Goal: Task Accomplishment & Management: Use online tool/utility

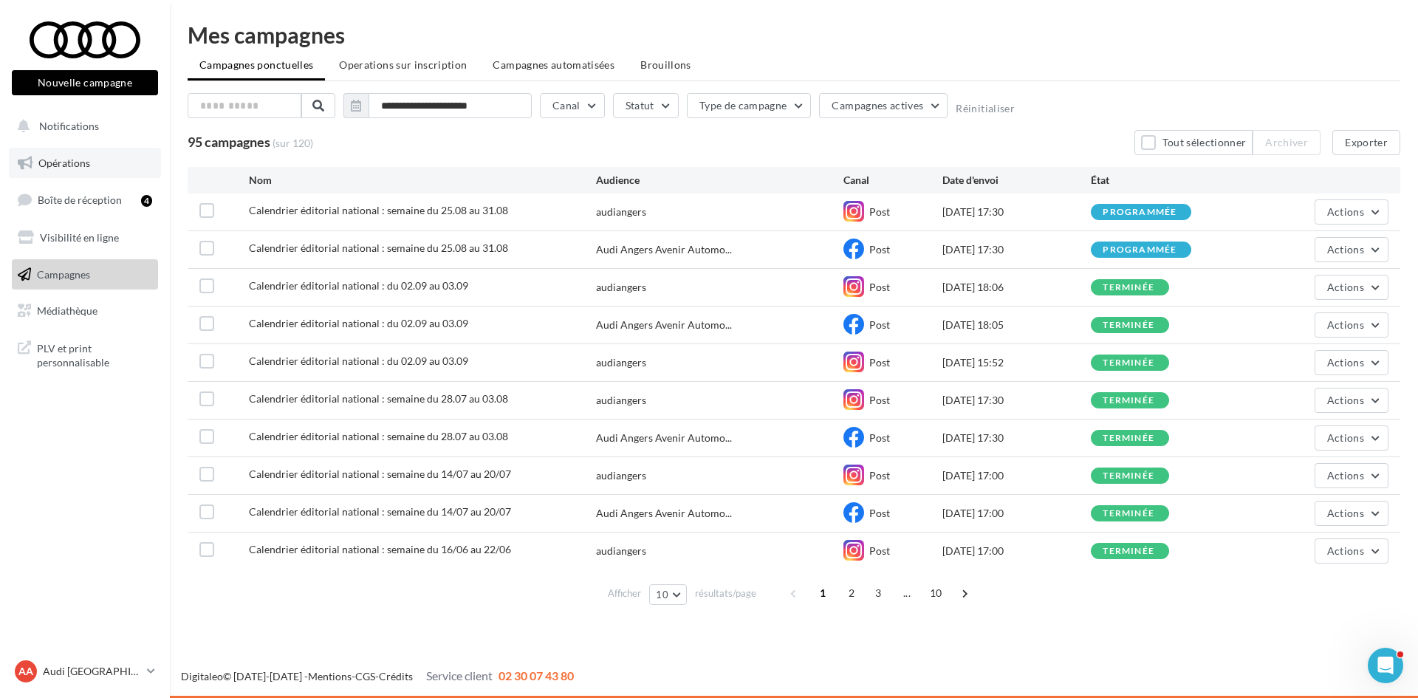
click at [108, 157] on link "Opérations" at bounding box center [85, 163] width 152 height 31
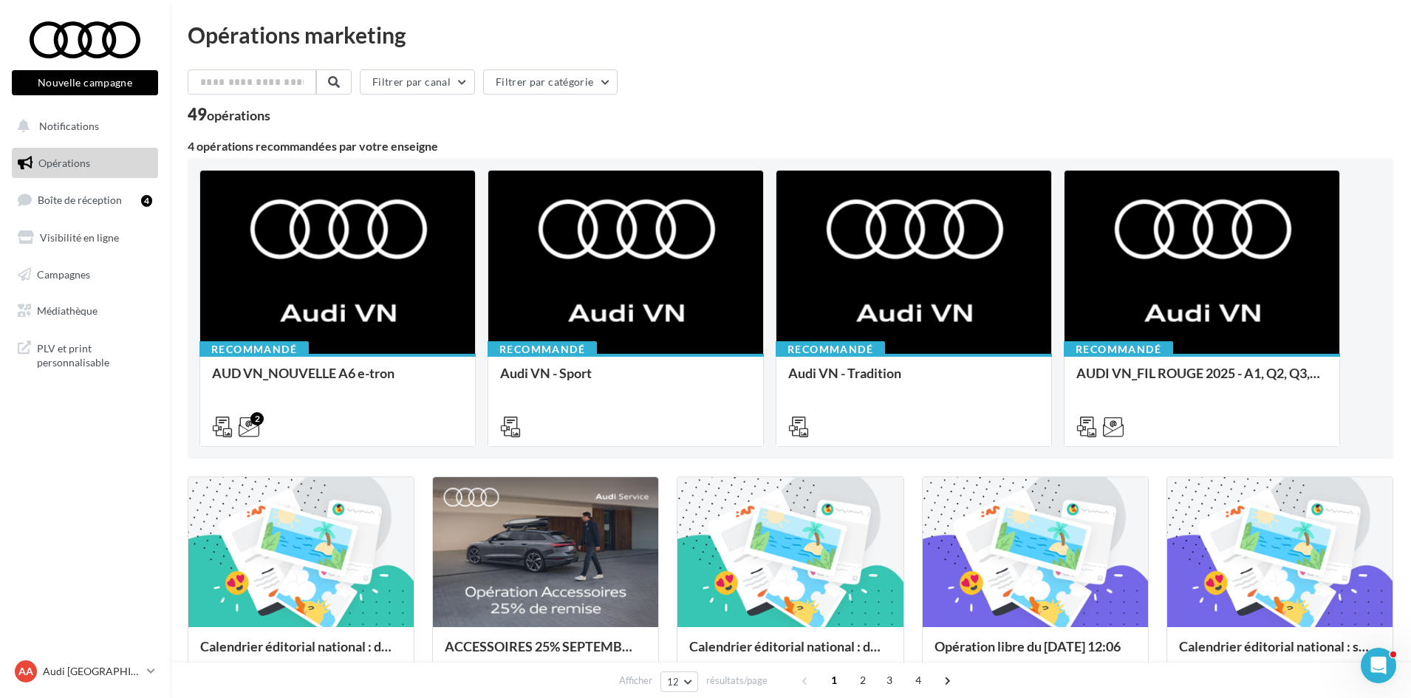
click at [112, 415] on nav "Nouvelle campagne Nouvelle campagne Notifications Opérations Boîte de réception…" at bounding box center [85, 349] width 170 height 698
click at [168, 601] on nav "Nouvelle campagne Nouvelle campagne Notifications Opérations Boîte de réception…" at bounding box center [85, 349] width 170 height 698
click at [148, 569] on nav "Nouvelle campagne Nouvelle campagne Notifications Opérations Boîte de réception…" at bounding box center [85, 349] width 170 height 698
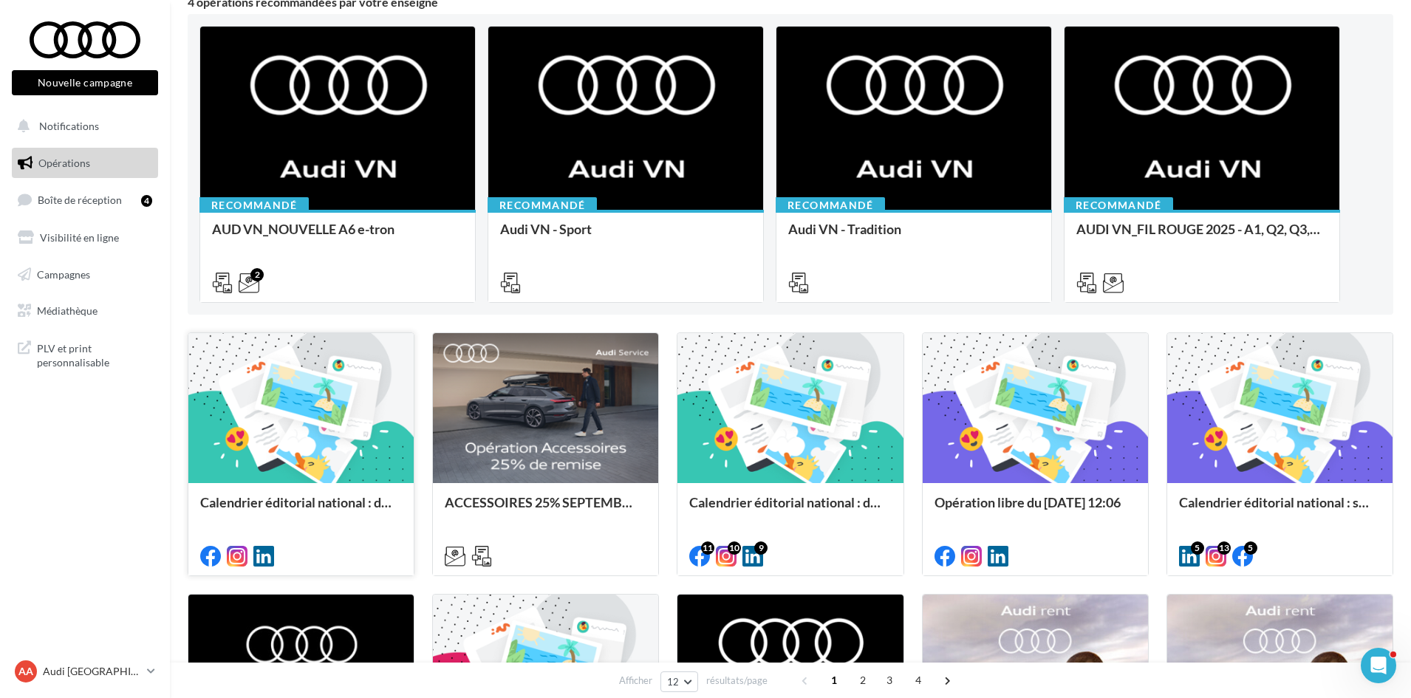
scroll to position [148, 0]
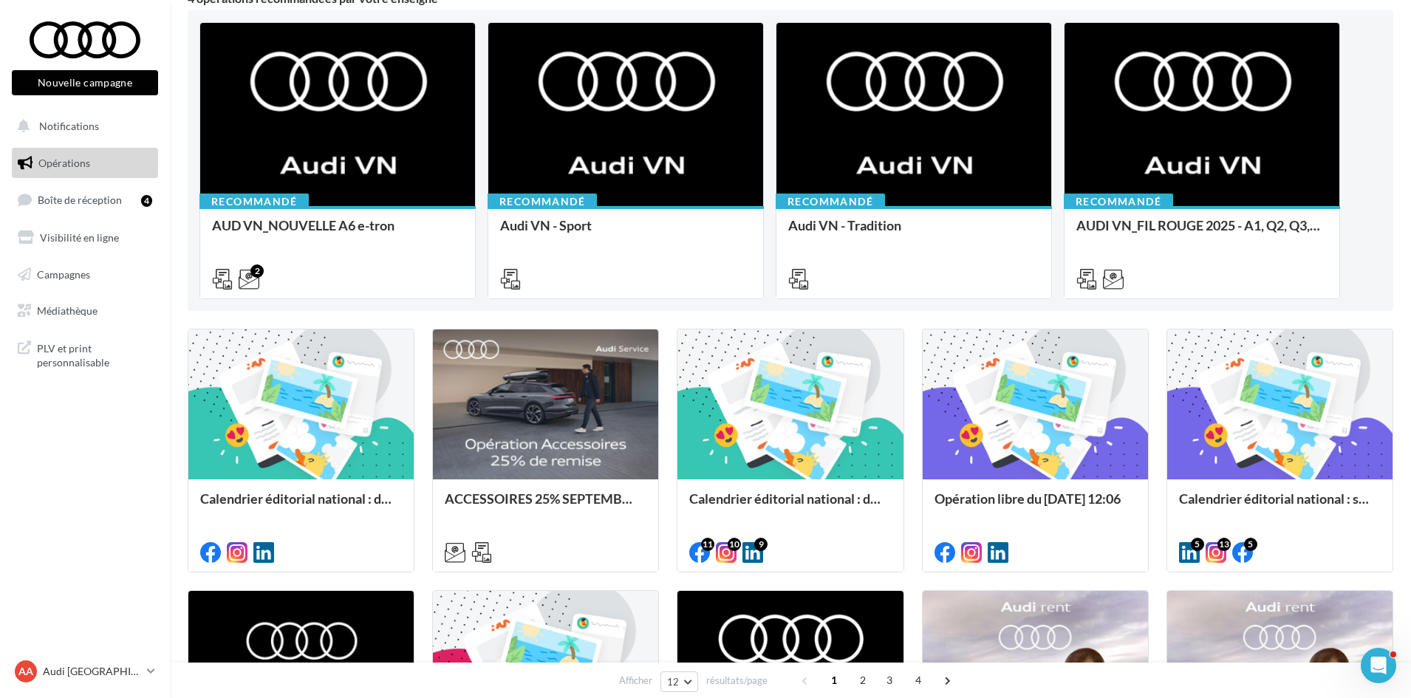
click at [173, 580] on div "Opérations marketing Filtrer par canal Filtrer par catégorie 49 opérations 4 op…" at bounding box center [790, 515] width 1241 height 1279
